Goal: Use online tool/utility: Utilize a website feature to perform a specific function

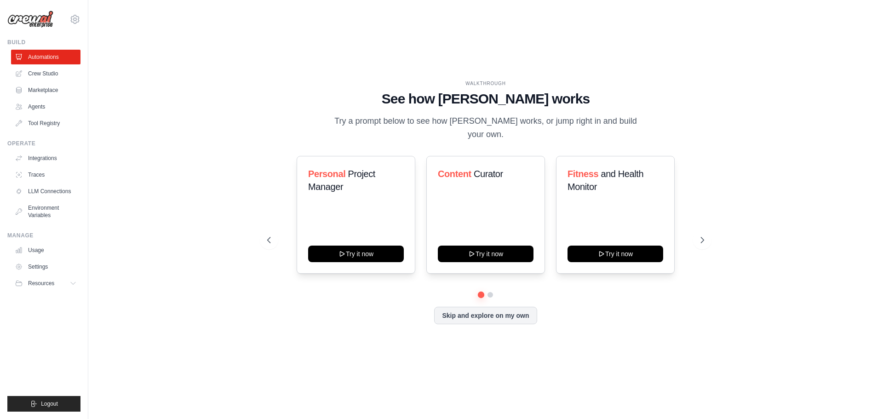
click at [760, 136] on div "WALKTHROUGH See how CrewAI works Try a prompt below to see how CrewAI works, or…" at bounding box center [486, 209] width 766 height 401
click at [150, 156] on div "WALKTHROUGH See how CrewAI works Try a prompt below to see how CrewAI works, or…" at bounding box center [486, 209] width 766 height 401
click at [188, 202] on div "WALKTHROUGH See how CrewAI works Try a prompt below to see how CrewAI works, or…" at bounding box center [486, 209] width 766 height 401
click at [493, 312] on button "Skip and explore on my own" at bounding box center [485, 314] width 103 height 17
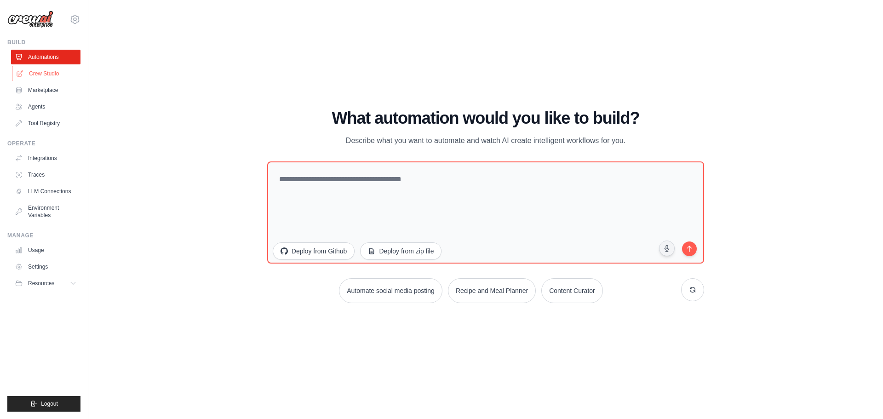
click at [53, 73] on link "Crew Studio" at bounding box center [46, 73] width 69 height 15
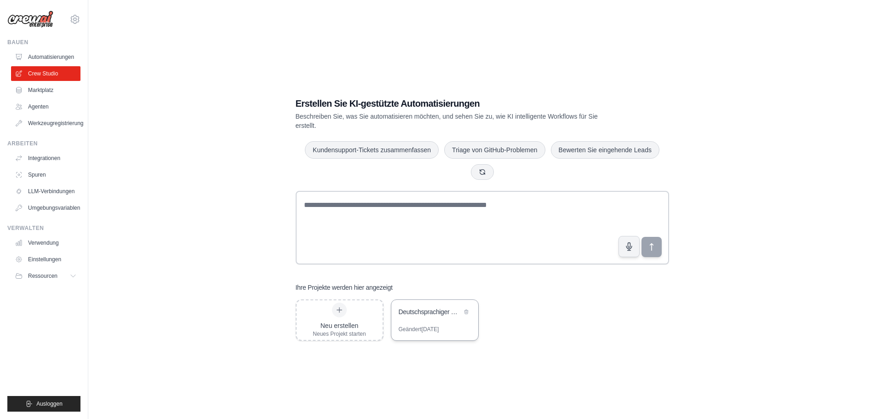
click at [432, 314] on font "Deutschsprachiger Request-Handler" at bounding box center [448, 311] width 99 height 7
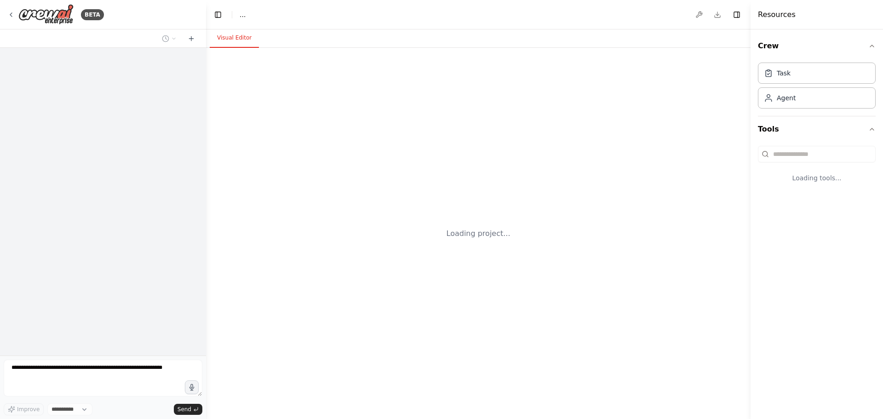
select select "****"
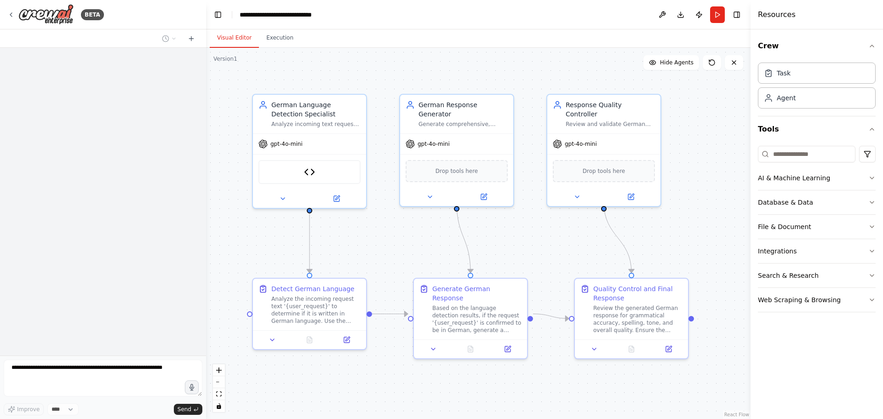
scroll to position [1517, 0]
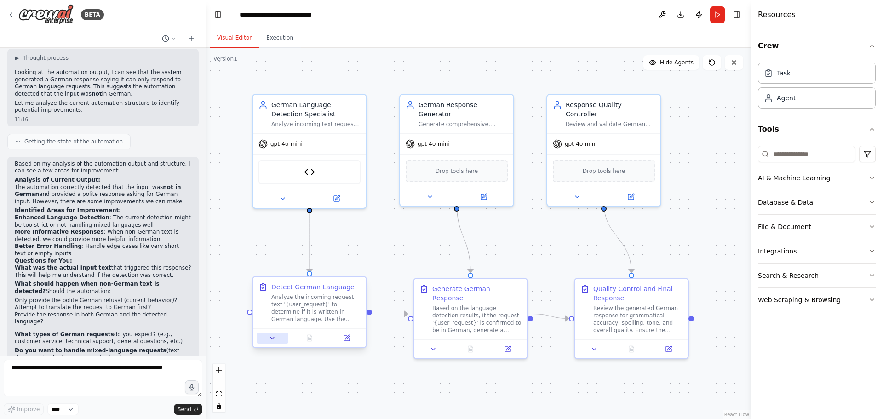
click at [275, 340] on icon at bounding box center [272, 337] width 7 height 7
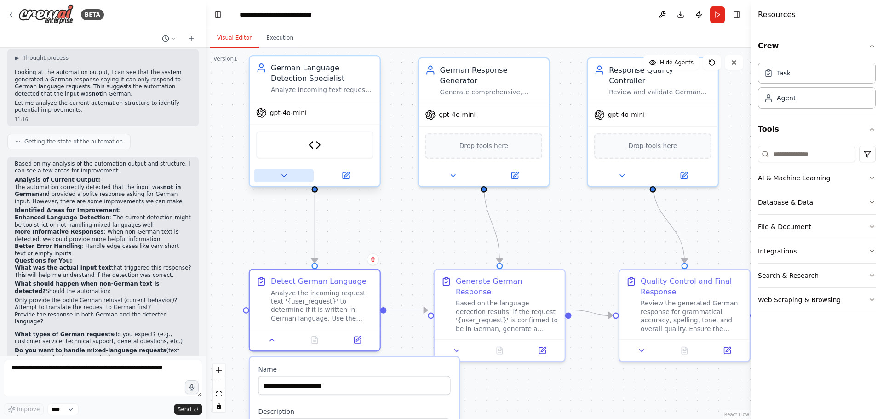
click at [293, 178] on button at bounding box center [284, 175] width 60 height 13
click at [318, 143] on img at bounding box center [315, 144] width 13 height 13
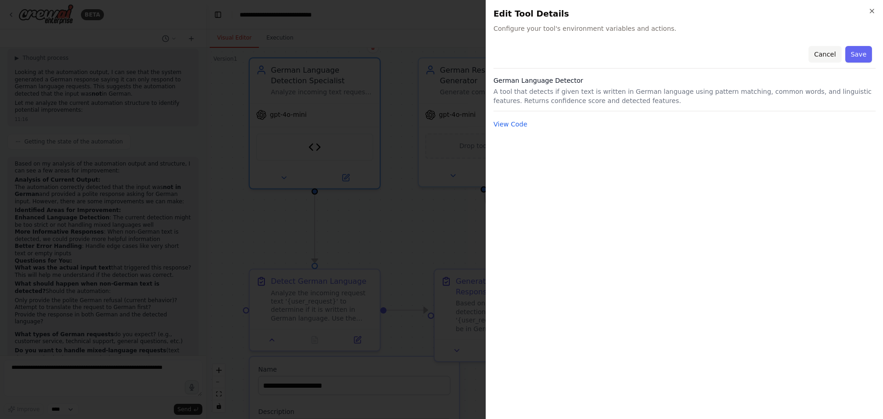
click at [821, 55] on button "Cancel" at bounding box center [825, 54] width 33 height 17
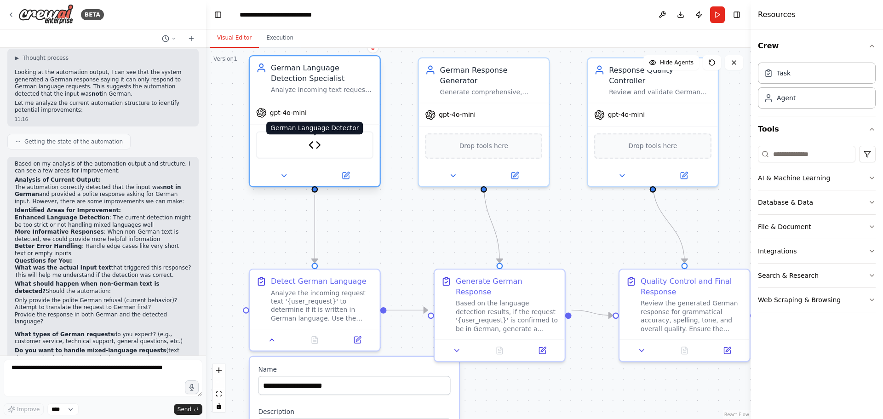
click at [320, 147] on img at bounding box center [315, 144] width 13 height 13
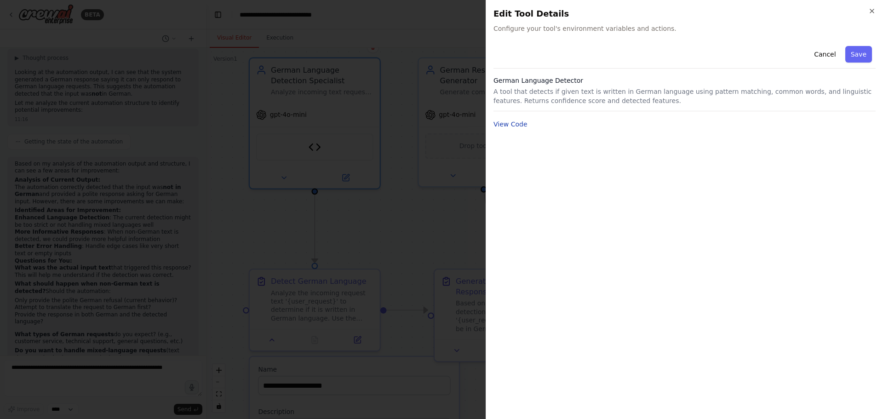
click at [512, 123] on button "View Code" at bounding box center [511, 124] width 34 height 9
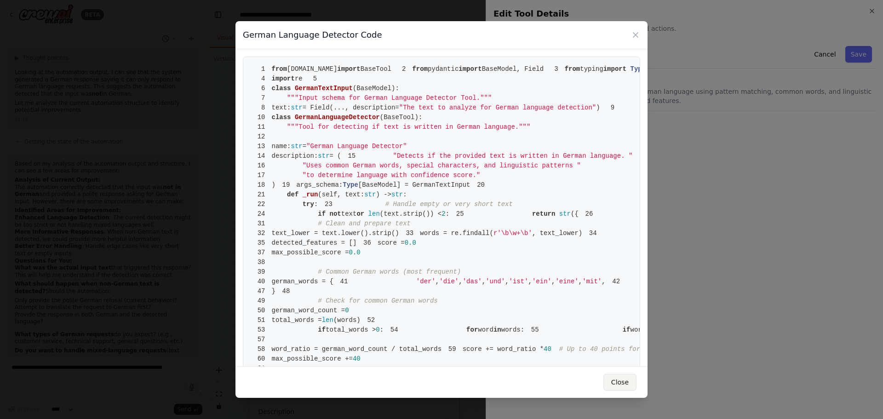
click at [628, 380] on button "Close" at bounding box center [620, 382] width 33 height 17
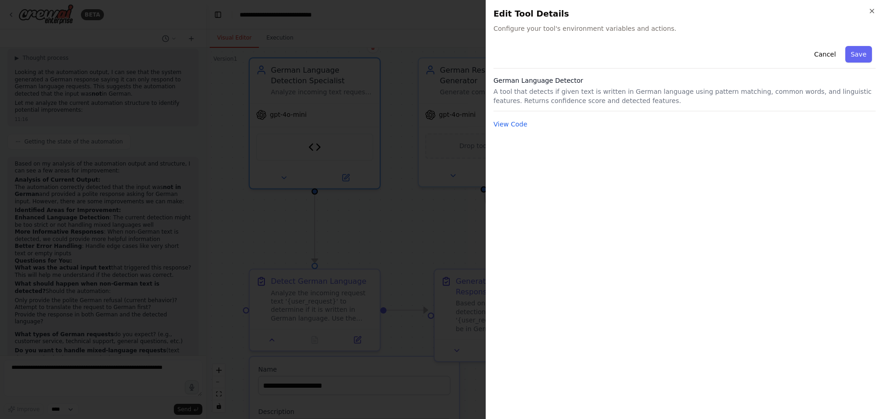
click at [423, 236] on div at bounding box center [441, 209] width 883 height 419
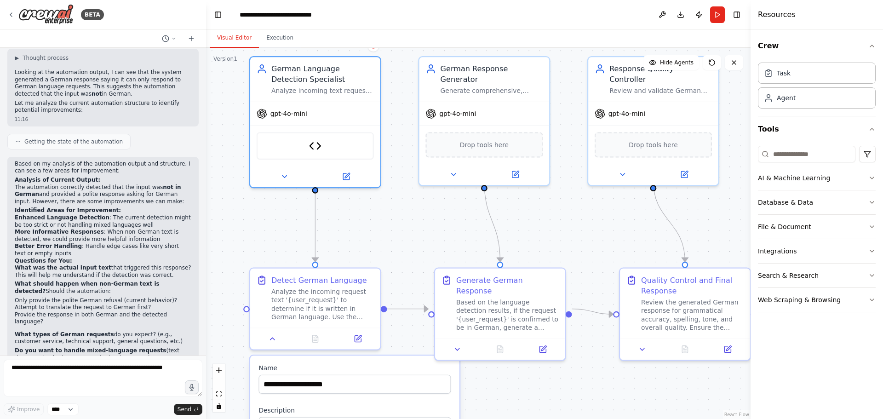
click at [507, 392] on div ".deletable-edge-delete-btn { width: 20px; height: 20px; border: 0px solid #ffff…" at bounding box center [478, 233] width 545 height 371
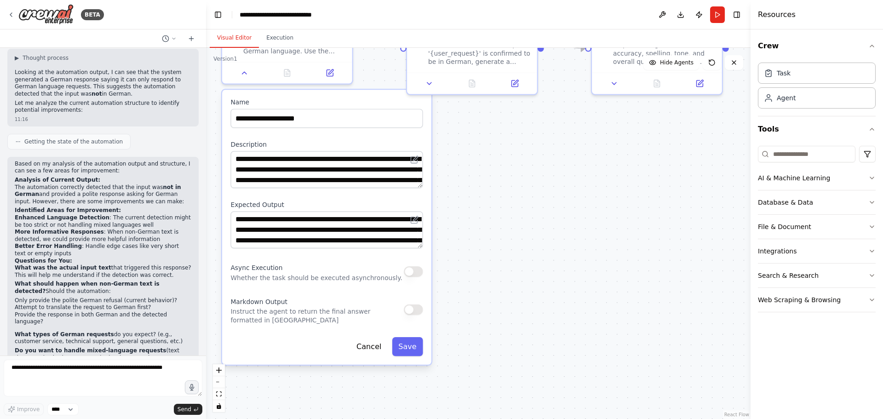
drag, startPoint x: 506, startPoint y: 392, endPoint x: 478, endPoint y: 126, distance: 267.4
click at [478, 126] on div ".deletable-edge-delete-btn { width: 20px; height: 20px; border: 0px solid #ffff…" at bounding box center [478, 233] width 545 height 371
click at [414, 274] on button "button" at bounding box center [413, 271] width 19 height 11
click at [416, 312] on button "button" at bounding box center [413, 310] width 19 height 11
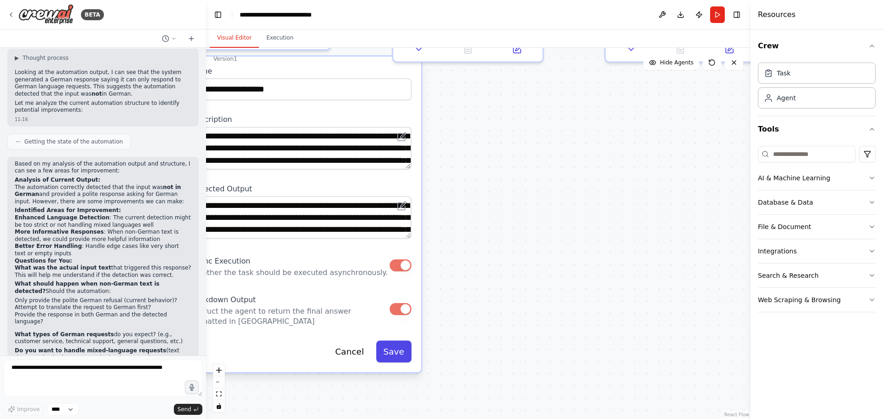
click at [398, 353] on button "Save" at bounding box center [393, 351] width 35 height 22
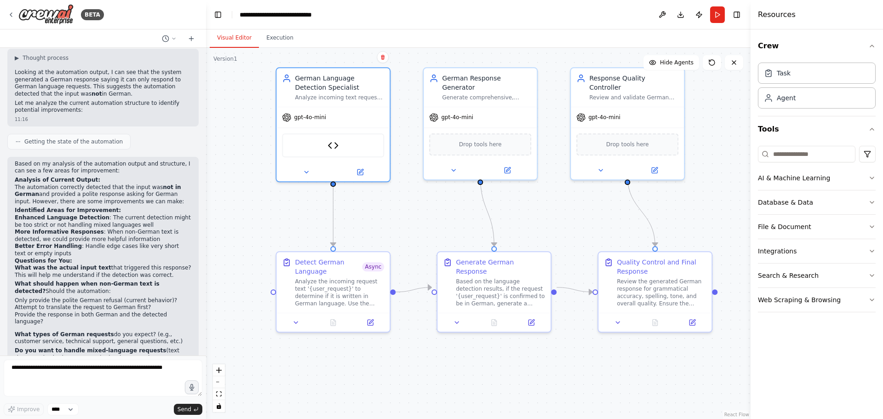
drag, startPoint x: 389, startPoint y: 190, endPoint x: 403, endPoint y: 390, distance: 199.7
click at [403, 391] on div ".deletable-edge-delete-btn { width: 20px; height: 20px; border: 0px solid #ffff…" at bounding box center [478, 233] width 545 height 371
click at [458, 319] on icon at bounding box center [457, 320] width 4 height 2
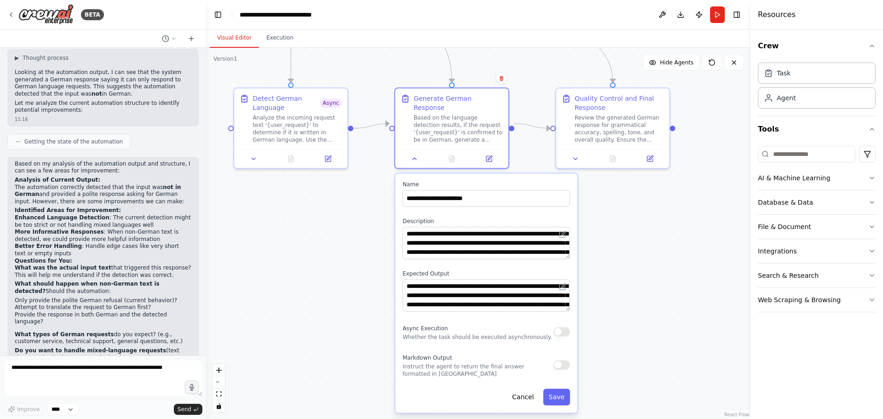
drag, startPoint x: 692, startPoint y: 388, endPoint x: 645, endPoint y: 230, distance: 165.2
click at [650, 225] on div ".deletable-edge-delete-btn { width: 20px; height: 20px; border: 0px solid #ffff…" at bounding box center [478, 233] width 545 height 371
click at [565, 327] on button "button" at bounding box center [561, 331] width 17 height 9
click at [568, 360] on button "button" at bounding box center [561, 364] width 17 height 9
click at [559, 389] on button "Save" at bounding box center [556, 397] width 27 height 17
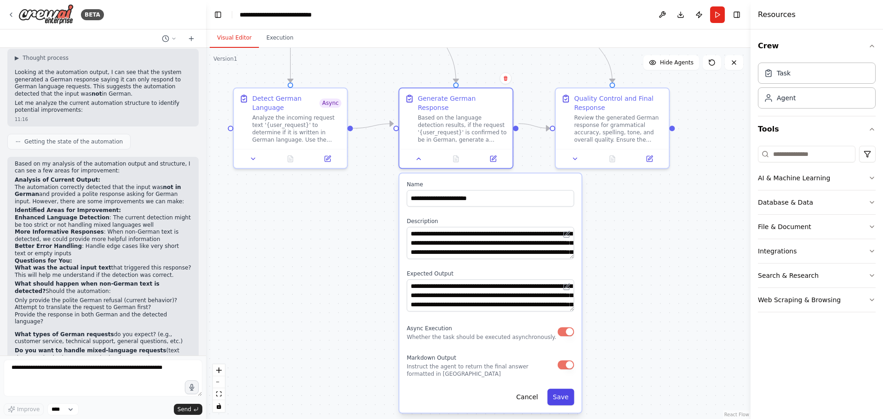
click at [563, 389] on button "Save" at bounding box center [560, 397] width 27 height 17
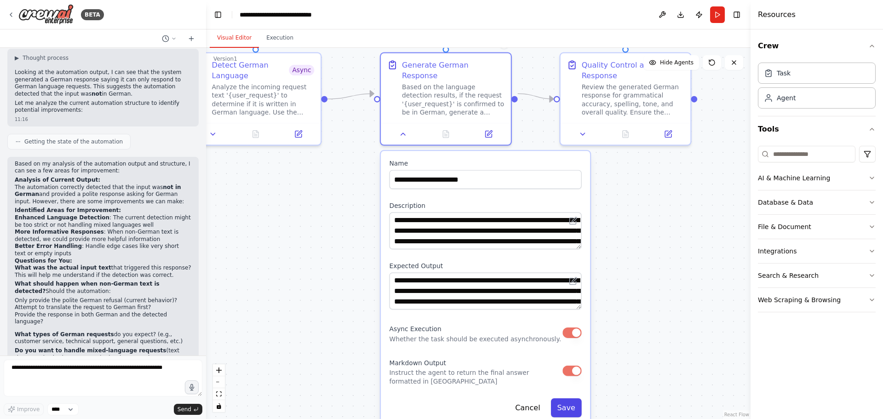
click at [572, 398] on button "Save" at bounding box center [566, 407] width 31 height 19
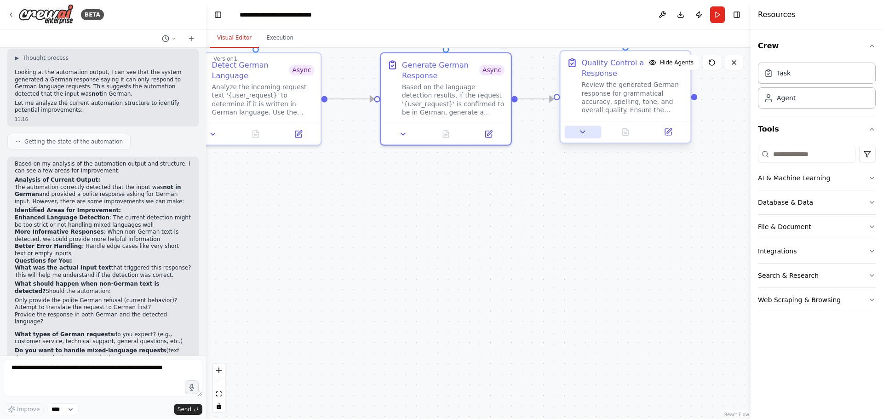
click at [593, 134] on button at bounding box center [583, 132] width 36 height 13
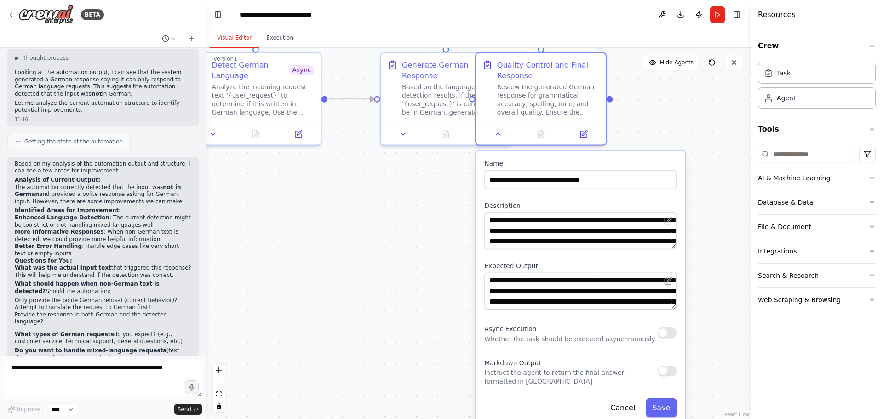
drag, startPoint x: 705, startPoint y: 347, endPoint x: 623, endPoint y: 344, distance: 81.5
click at [623, 344] on div "**********" at bounding box center [580, 288] width 209 height 275
click at [670, 331] on button "button" at bounding box center [667, 333] width 19 height 11
click at [671, 374] on button "button" at bounding box center [667, 371] width 19 height 11
click at [662, 404] on button "Save" at bounding box center [661, 407] width 31 height 19
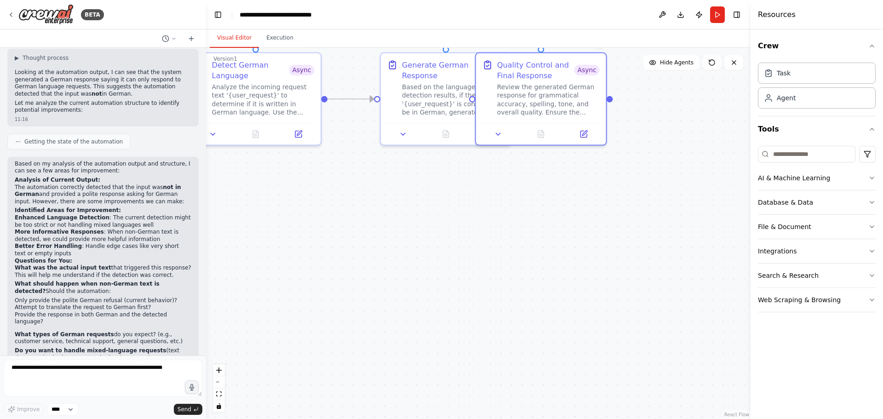
drag, startPoint x: 807, startPoint y: 355, endPoint x: 783, endPoint y: 379, distance: 34.5
click at [809, 401] on div "Crew Task Agent Tools AI & Machine Learning Database & Data File & Document Int…" at bounding box center [817, 224] width 132 height 390
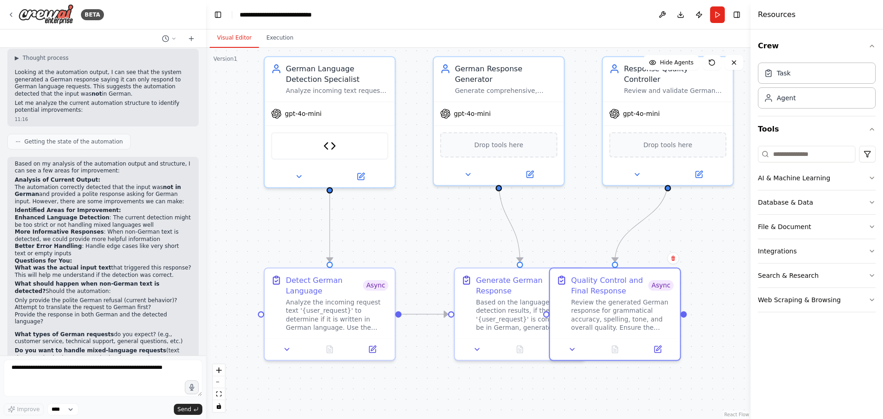
drag, startPoint x: 629, startPoint y: 224, endPoint x: 703, endPoint y: 438, distance: 225.9
click at [703, 419] on html "BETA Überprüfe das gesamte Repository auf Fehler. Einer der nächsten Schritte m…" at bounding box center [441, 209] width 883 height 419
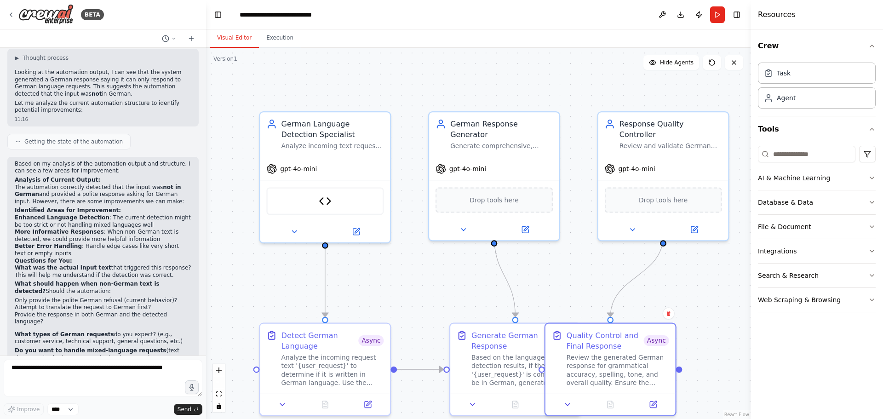
drag, startPoint x: 571, startPoint y: 217, endPoint x: 566, endPoint y: 259, distance: 43.1
click at [566, 260] on div ".deletable-edge-delete-btn { width: 20px; height: 20px; border: 0px solid #ffff…" at bounding box center [478, 233] width 545 height 371
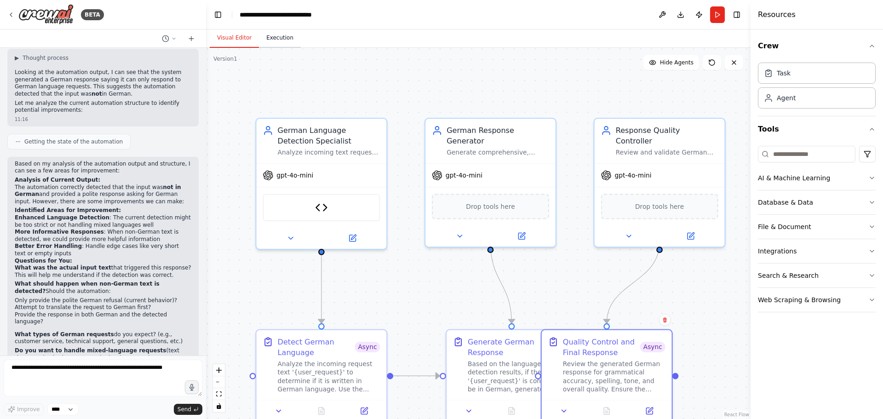
click at [276, 35] on button "Execution" at bounding box center [280, 38] width 42 height 19
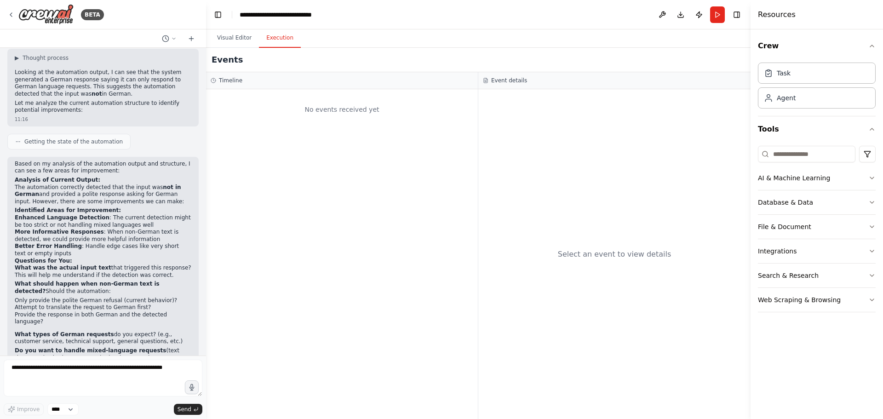
click at [217, 13] on button "Toggle Left Sidebar" at bounding box center [218, 14] width 13 height 13
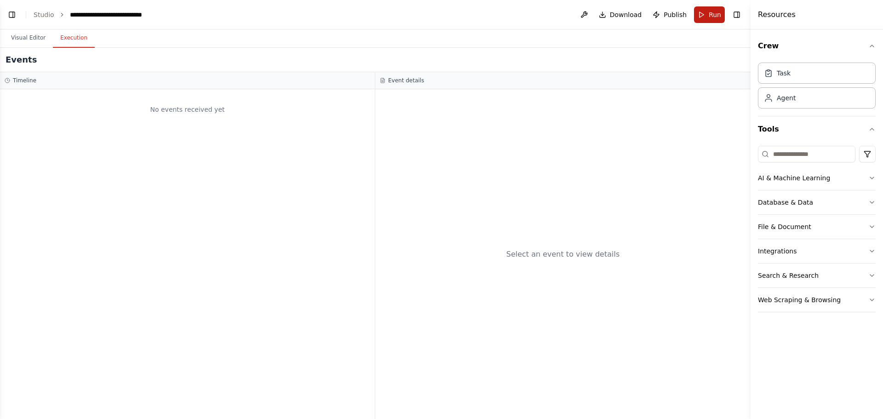
click at [703, 12] on button "Run" at bounding box center [709, 14] width 31 height 17
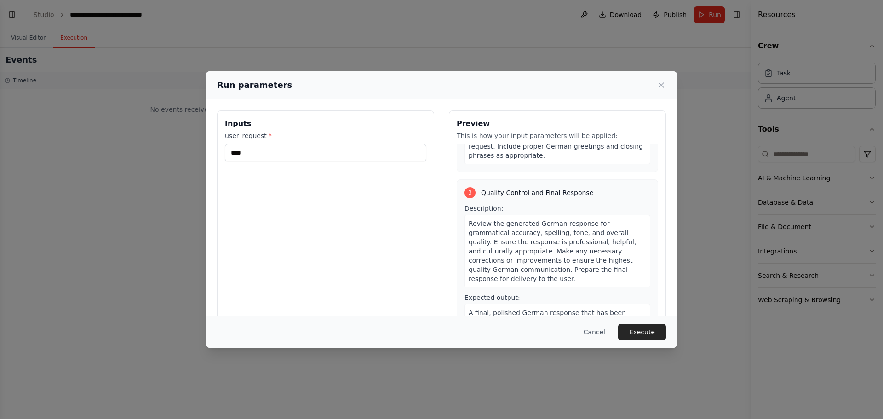
scroll to position [389, 0]
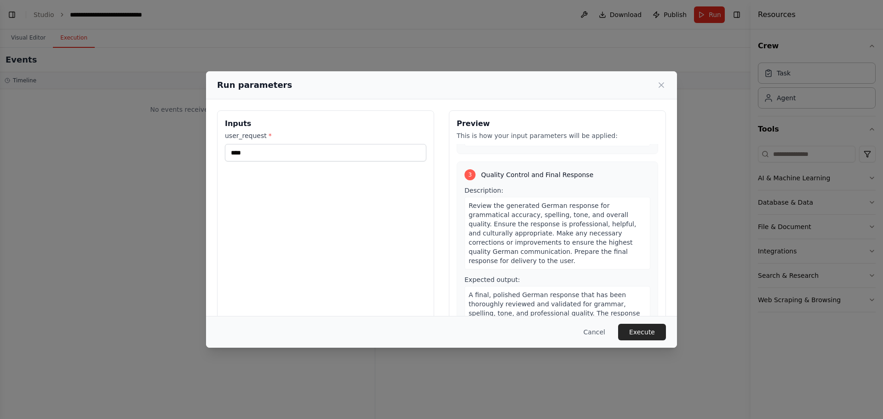
click at [648, 330] on button "Execute" at bounding box center [642, 332] width 48 height 17
